Goal: Navigation & Orientation: Find specific page/section

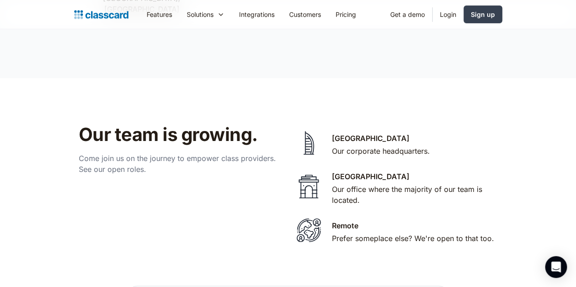
scroll to position [1847, 0]
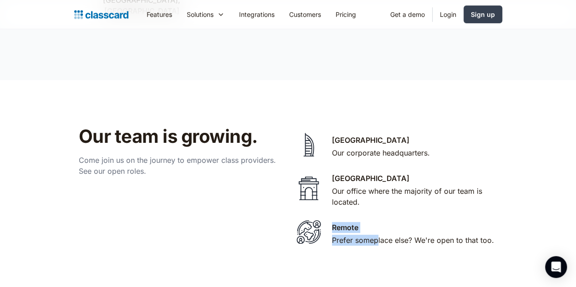
drag, startPoint x: 333, startPoint y: 140, endPoint x: 392, endPoint y: 152, distance: 60.4
click at [387, 222] on div "Remote Prefer someplace else? We're open to that too." at bounding box center [413, 234] width 162 height 25
click at [449, 235] on div "Prefer someplace else? We're open to that too." at bounding box center [413, 240] width 162 height 11
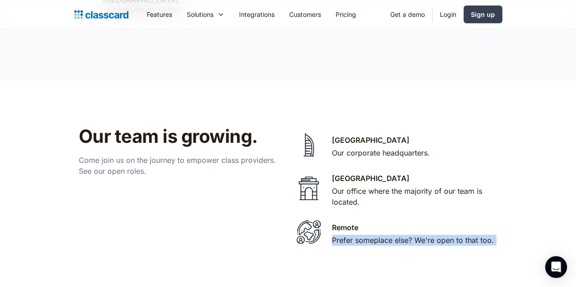
click at [449, 235] on div "Prefer someplace else? We're open to that too." at bounding box center [413, 240] width 162 height 11
click at [382, 222] on div "Remote Prefer someplace else? We're open to that too." at bounding box center [413, 234] width 162 height 25
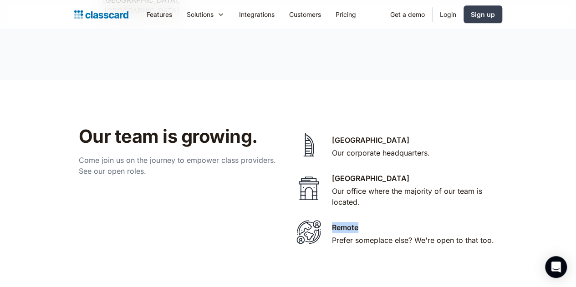
drag, startPoint x: 334, startPoint y: 131, endPoint x: 366, endPoint y: 138, distance: 33.1
click at [366, 222] on div "Remote Prefer someplace else? We're open to that too." at bounding box center [413, 234] width 162 height 25
click at [362, 222] on div "Remote Prefer someplace else? We're open to that too." at bounding box center [413, 234] width 162 height 25
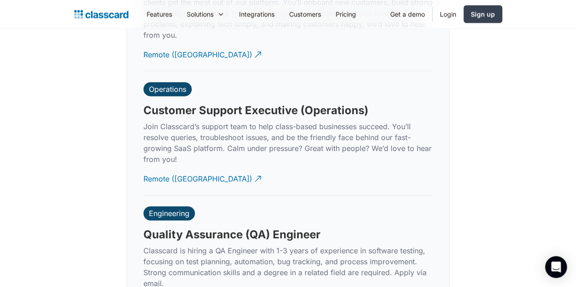
scroll to position [2777, 0]
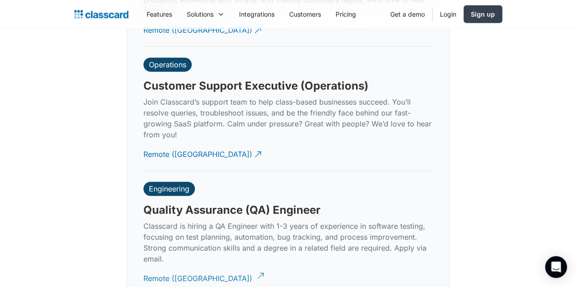
drag, startPoint x: 175, startPoint y: 187, endPoint x: 178, endPoint y: 191, distance: 4.9
click at [175, 266] on div "Remote ([GEOGRAPHIC_DATA])" at bounding box center [197, 275] width 109 height 18
